Goal: Understand process/instructions: Learn how to perform a task or action

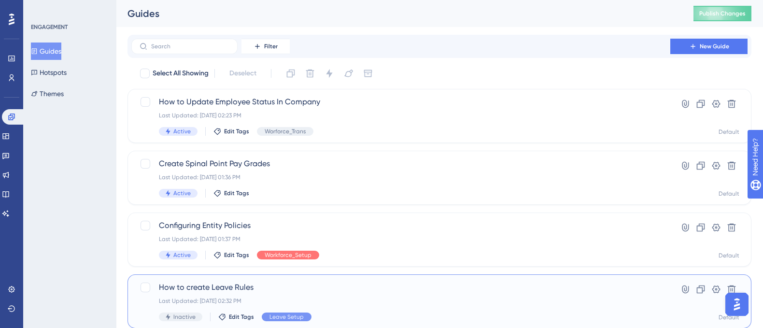
click at [228, 283] on span "How to create Leave Rules" at bounding box center [401, 287] width 484 height 12
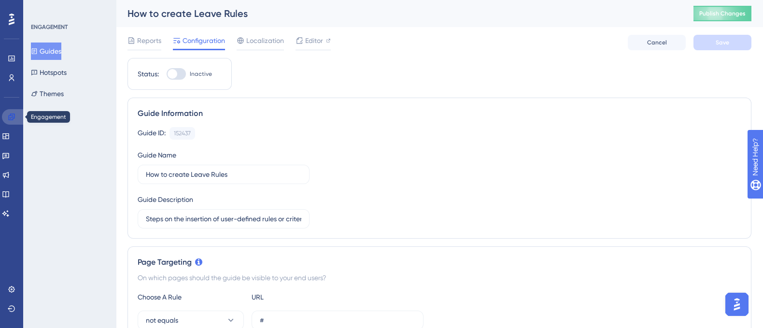
click at [11, 118] on icon at bounding box center [12, 117] width 8 height 8
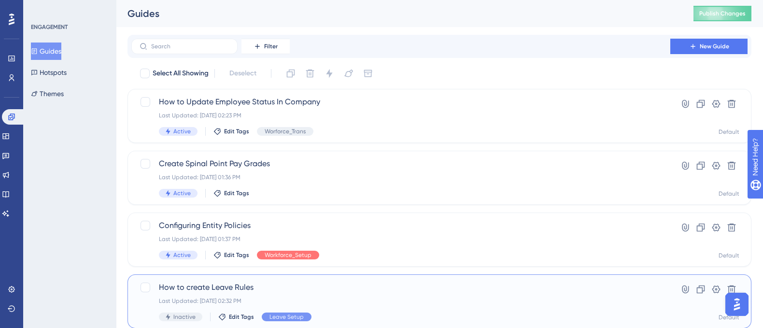
click at [235, 285] on span "How to create Leave Rules" at bounding box center [401, 287] width 484 height 12
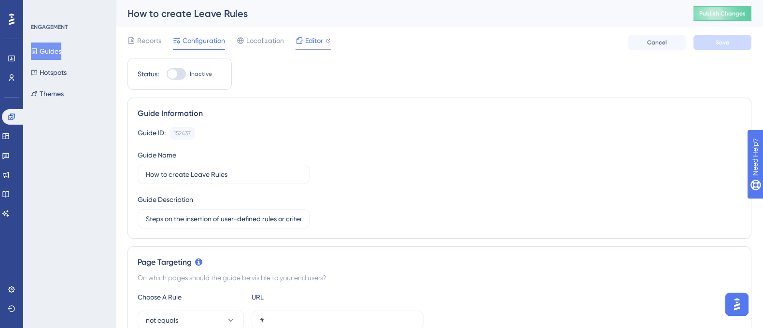
click at [307, 41] on span "Editor" at bounding box center [314, 41] width 18 height 12
